Goal: Navigation & Orientation: Find specific page/section

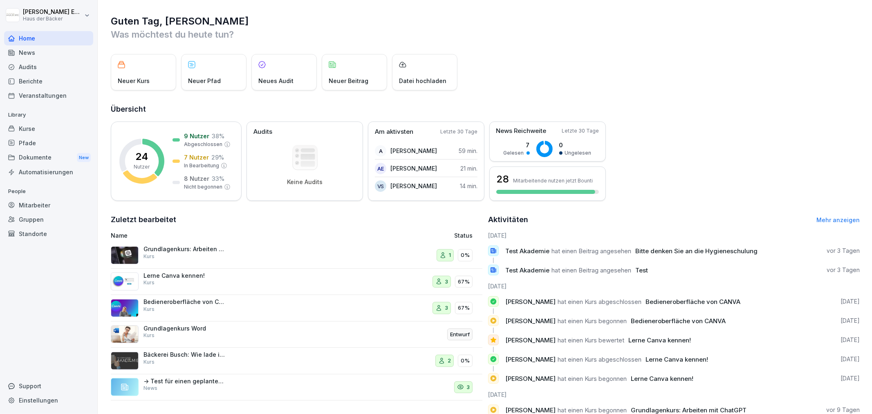
click at [63, 128] on div "Kurse" at bounding box center [48, 128] width 89 height 14
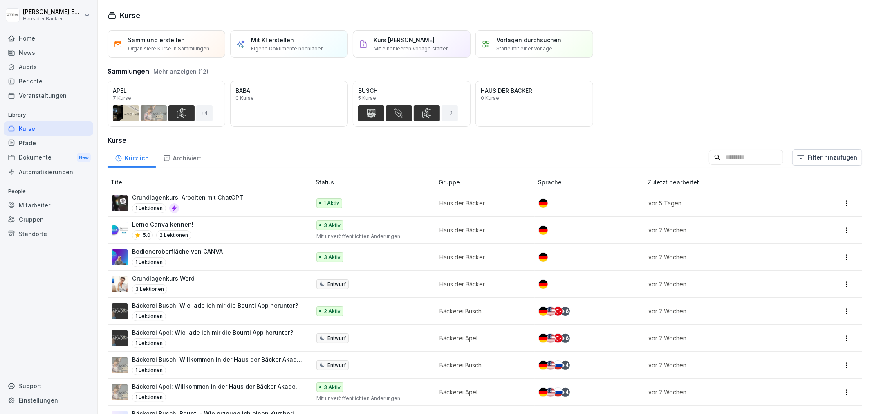
click at [55, 54] on div "News" at bounding box center [48, 52] width 89 height 14
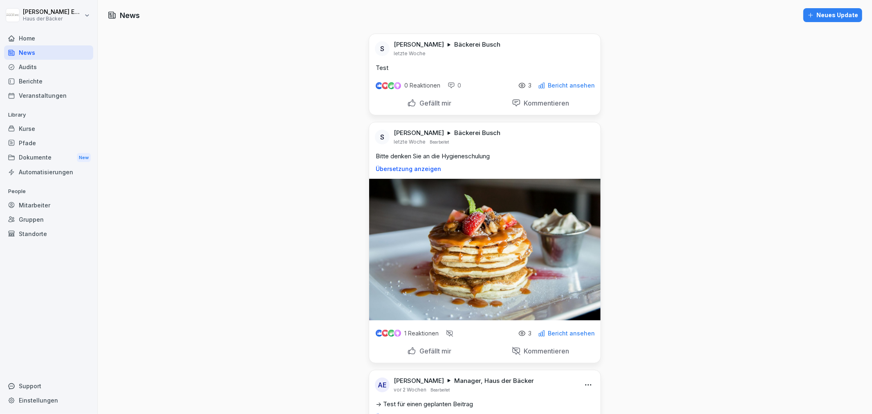
click at [51, 42] on div "Home" at bounding box center [48, 38] width 89 height 14
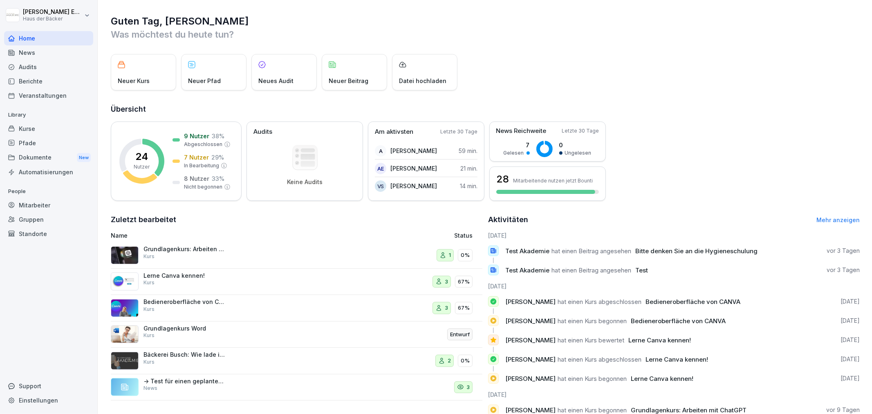
click at [51, 49] on div "News" at bounding box center [48, 52] width 89 height 14
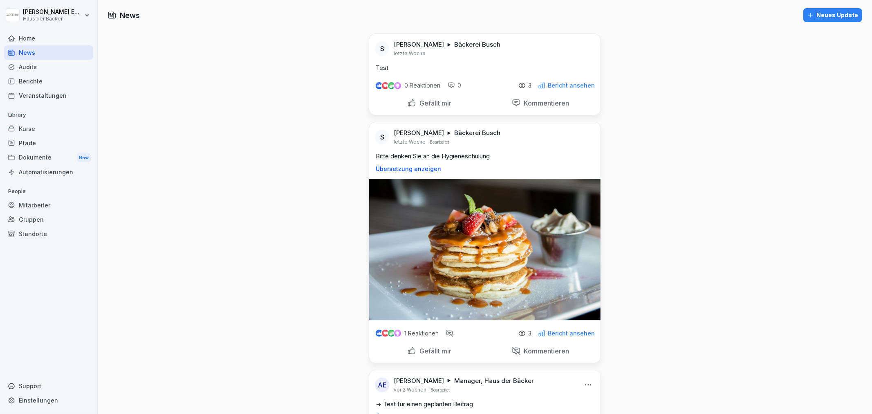
click at [51, 38] on div "Home" at bounding box center [48, 38] width 89 height 14
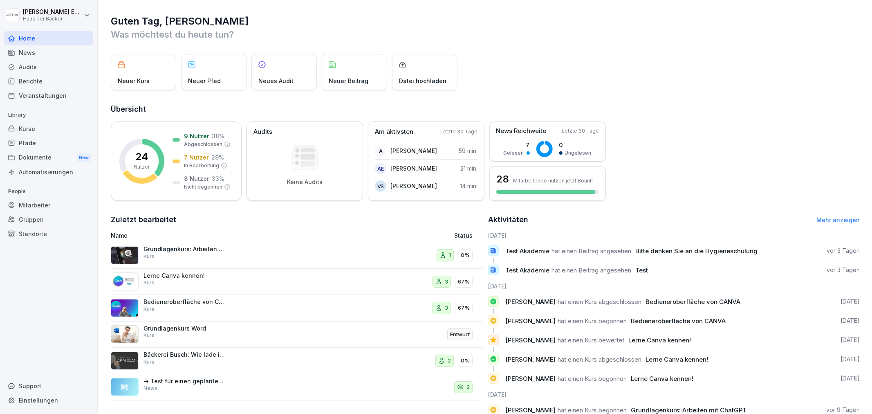
click at [59, 55] on div "News" at bounding box center [48, 52] width 89 height 14
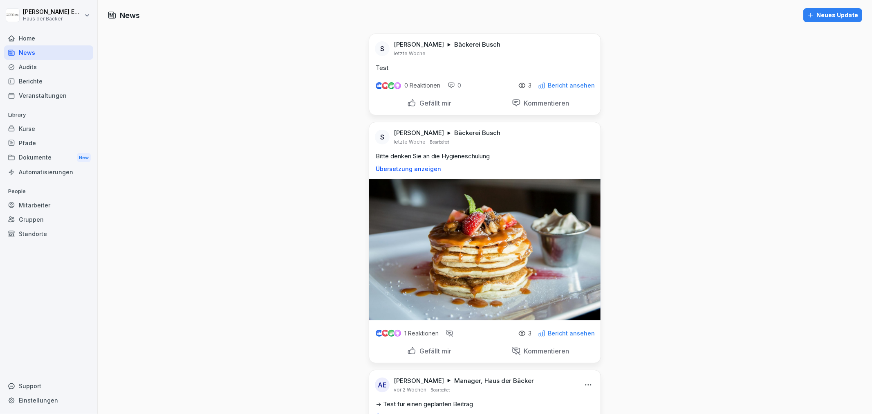
click at [75, 37] on div "Home" at bounding box center [48, 38] width 89 height 14
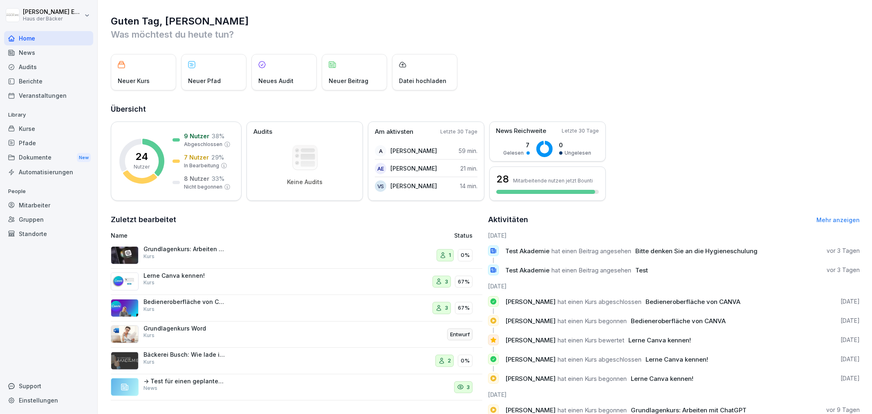
click at [83, 202] on div "Mitarbeiter" at bounding box center [48, 205] width 89 height 14
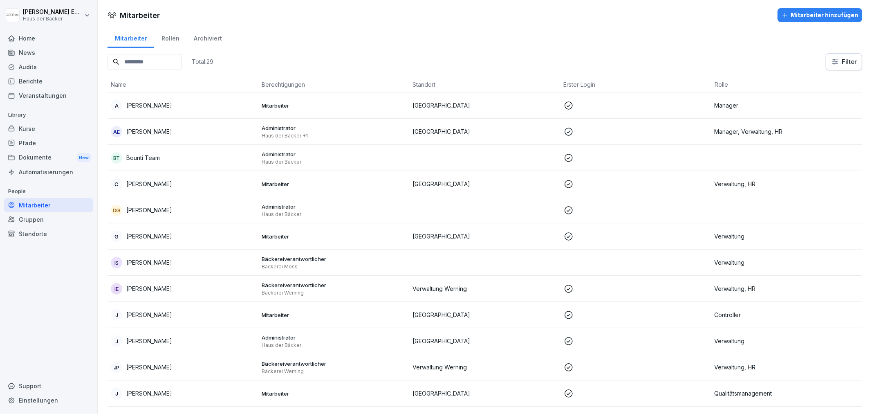
click at [60, 150] on div "Dokumente New" at bounding box center [48, 157] width 89 height 15
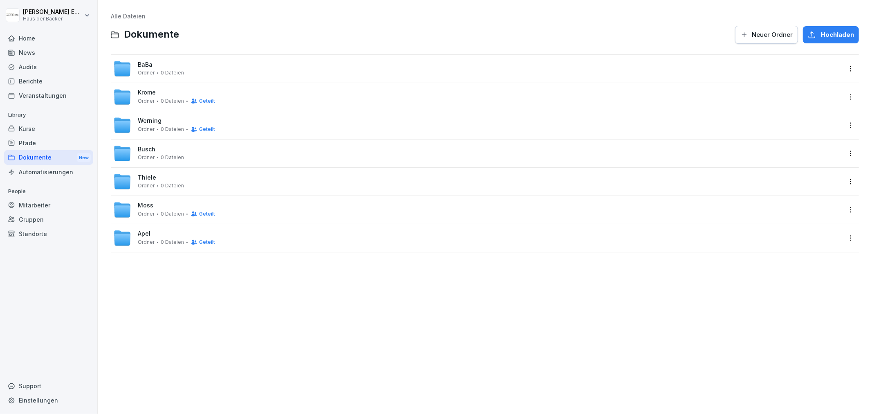
click at [59, 141] on div "Pfade" at bounding box center [48, 143] width 89 height 14
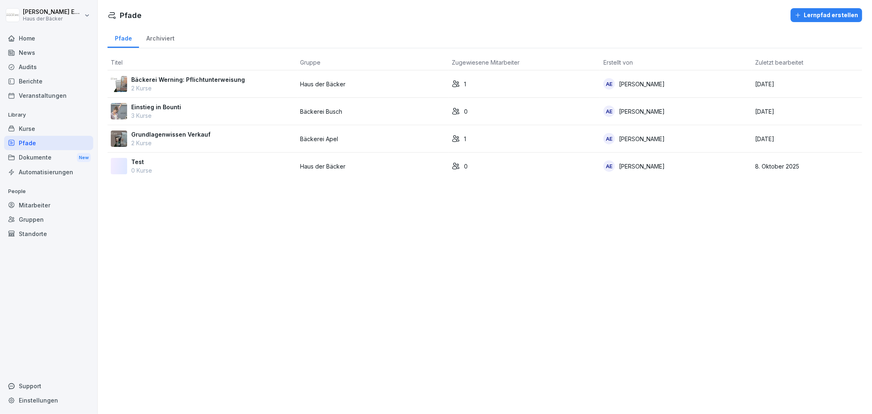
click at [58, 129] on div "Kurse" at bounding box center [48, 128] width 89 height 14
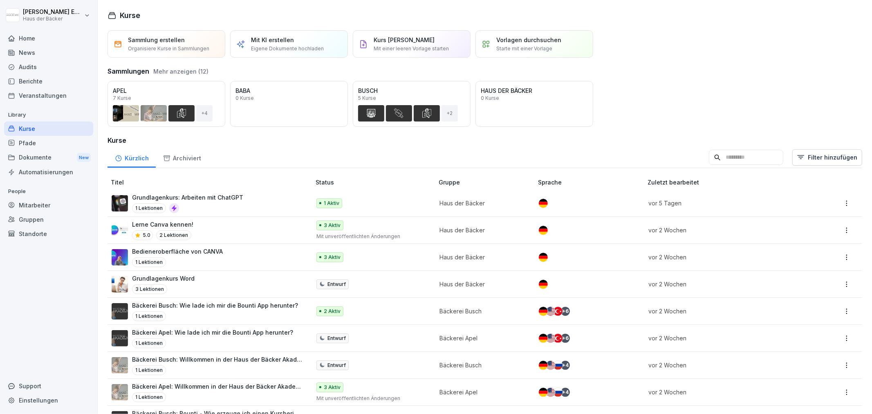
click at [20, 132] on div "Kurse" at bounding box center [48, 128] width 89 height 14
click at [251, 209] on div "Grundlagenkurs: Arbeiten mit ChatGPT 1 Lektionen" at bounding box center [207, 203] width 191 height 20
